Goal: Book appointment/travel/reservation

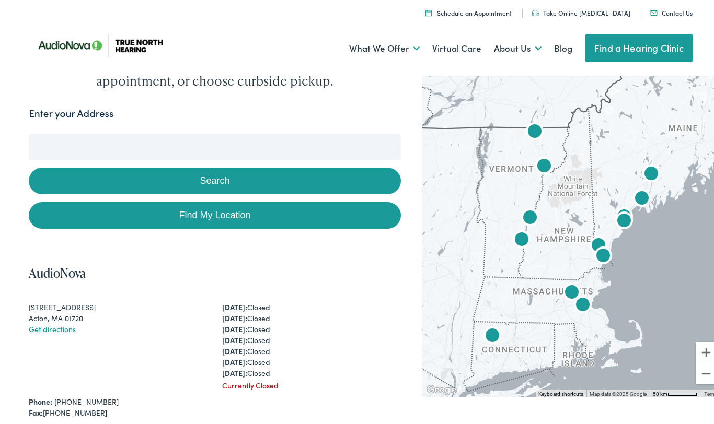
scroll to position [49, 0]
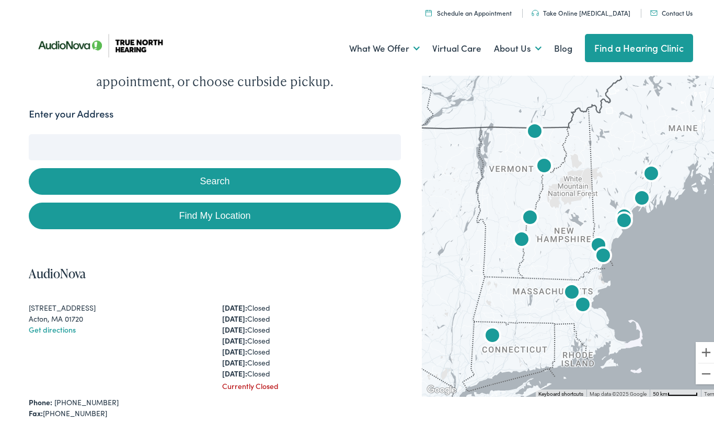
click at [167, 158] on input "Enter your Address" at bounding box center [215, 145] width 372 height 26
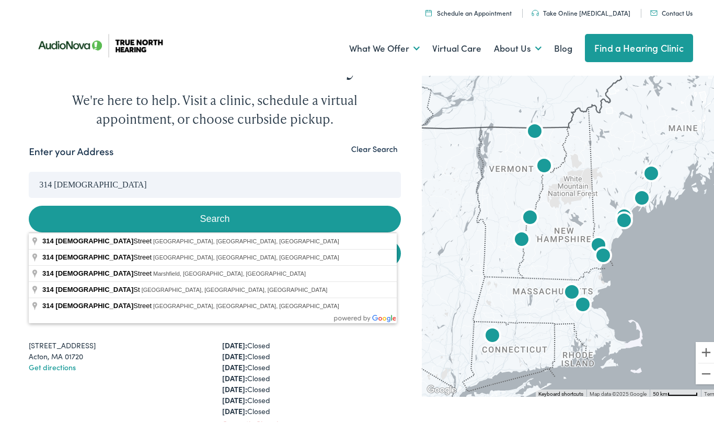
scroll to position [0, 0]
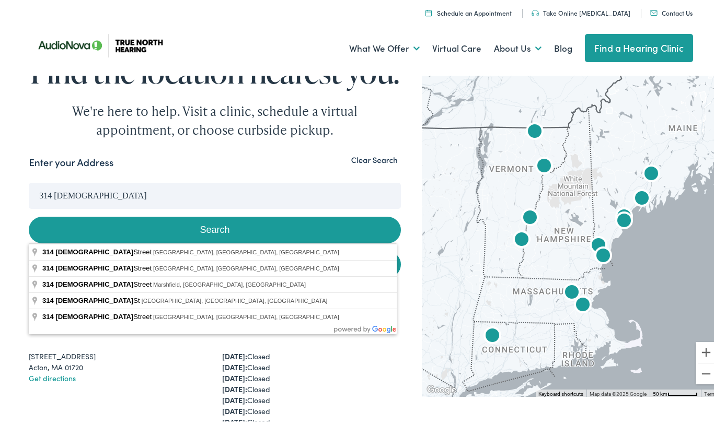
click at [117, 207] on input "314 [DEMOGRAPHIC_DATA]" at bounding box center [215, 194] width 372 height 26
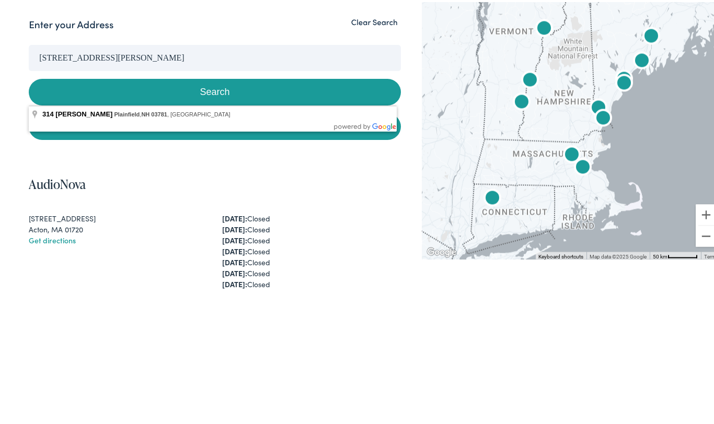
click at [29, 215] on button "Search" at bounding box center [215, 228] width 372 height 27
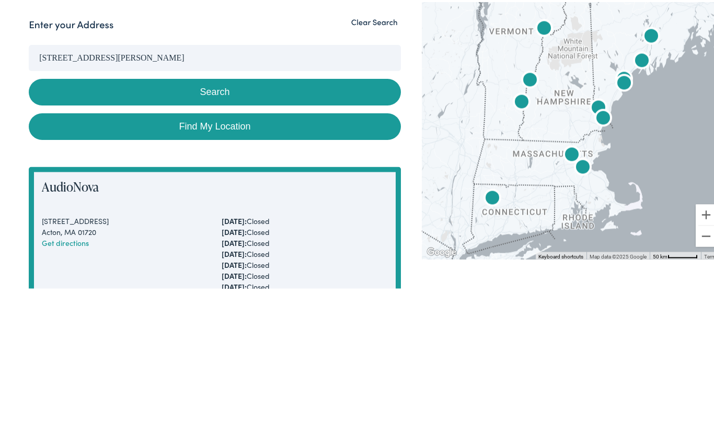
click at [319, 276] on link "Find My Location" at bounding box center [215, 262] width 372 height 27
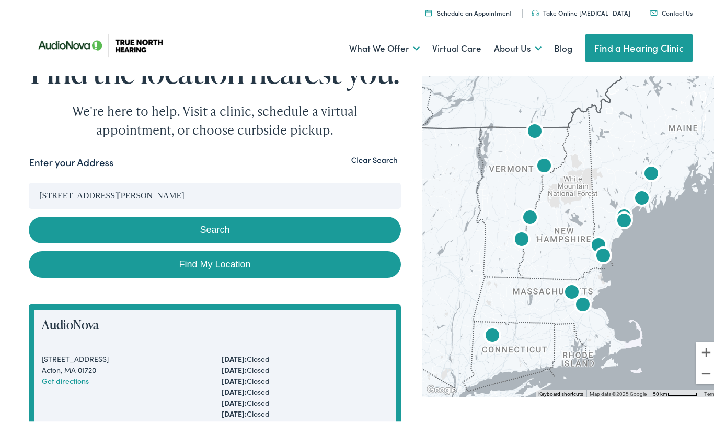
type input "[GEOGRAPHIC_DATA], [US_STATE]"
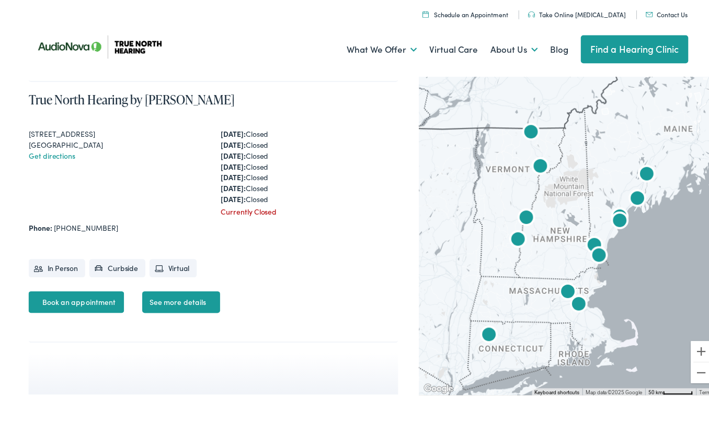
scroll to position [3502, 0]
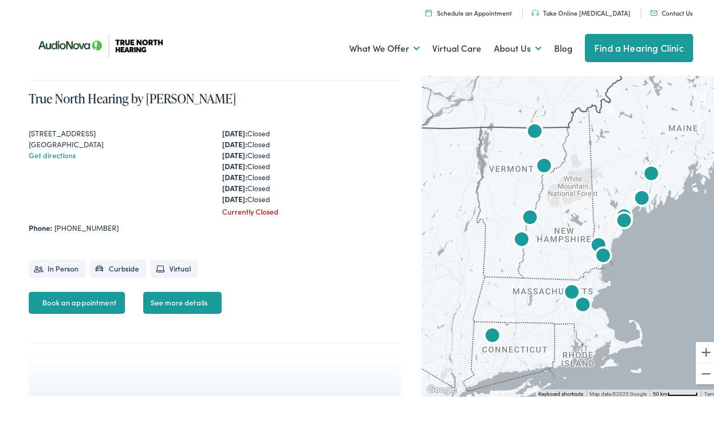
click at [72, 312] on link "Book an appointment" at bounding box center [77, 301] width 96 height 22
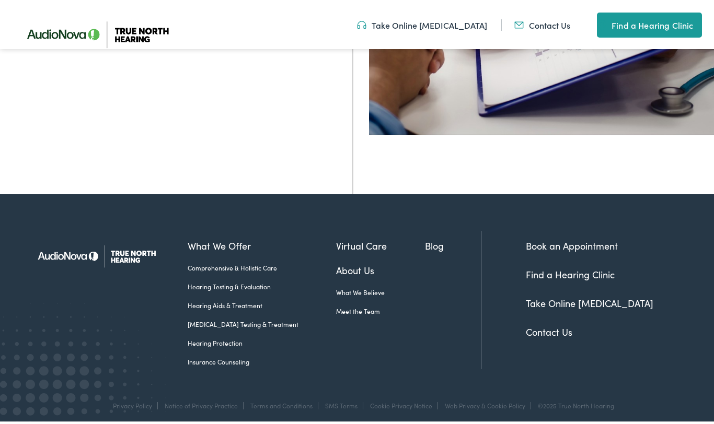
scroll to position [362, 0]
